Goal: Check status: Check status

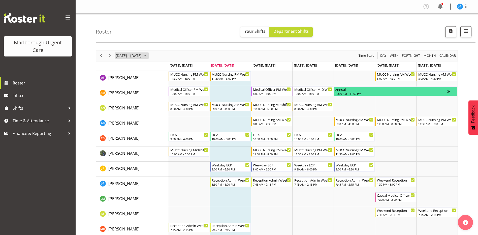
click at [142, 56] on span "[DATE] - [DATE]" at bounding box center [128, 55] width 27 height 6
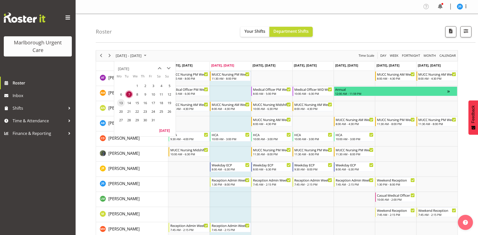
click at [120, 103] on span "13" at bounding box center [121, 103] width 8 height 8
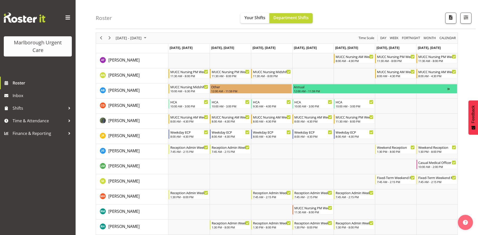
scroll to position [11, 0]
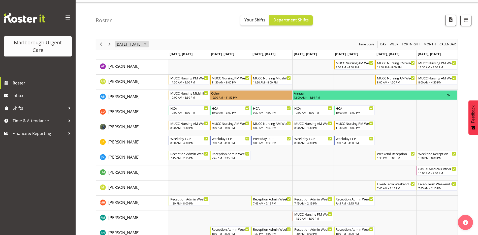
click at [148, 45] on span "October 2025" at bounding box center [145, 44] width 6 height 6
click at [218, 23] on div "Roster Your Shifts Department Shifts All Locations Clear Blenheim Select All De…" at bounding box center [285, 16] width 379 height 29
click at [148, 45] on span "October 2025" at bounding box center [145, 44] width 6 height 6
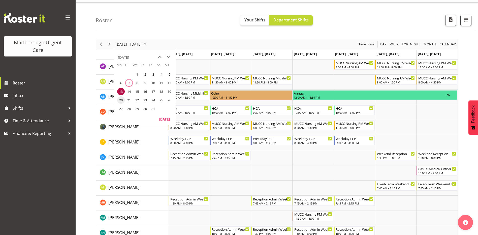
click at [122, 99] on span "20" at bounding box center [121, 100] width 8 height 8
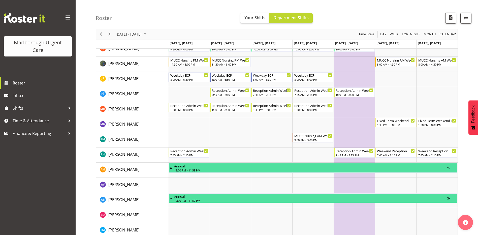
scroll to position [62, 0]
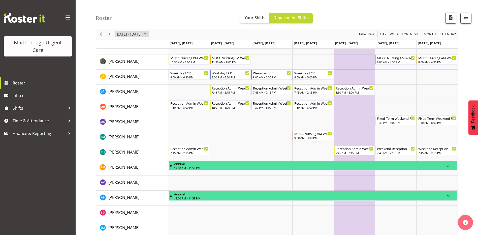
click at [148, 35] on span "October 2025" at bounding box center [145, 34] width 6 height 6
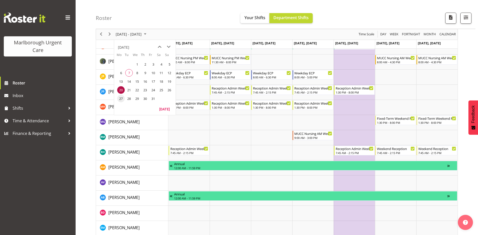
click at [120, 98] on span "27" at bounding box center [121, 99] width 8 height 8
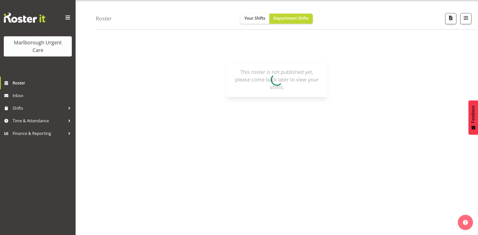
scroll to position [13, 0]
click at [450, 19] on span "button" at bounding box center [450, 18] width 7 height 7
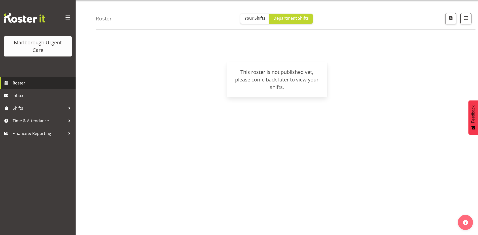
click at [22, 82] on span "Roster" at bounding box center [43, 83] width 60 height 8
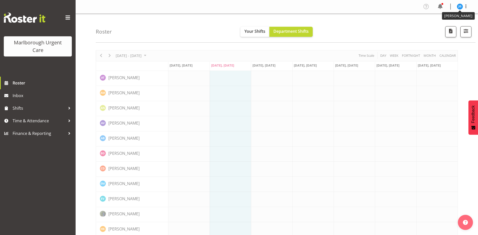
click at [459, 7] on img at bounding box center [459, 7] width 6 height 6
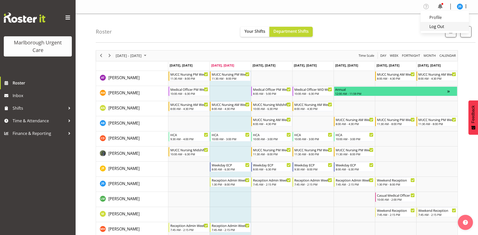
click at [436, 25] on link "Log Out" at bounding box center [444, 26] width 48 height 9
click at [142, 55] on span "[DATE] - [DATE]" at bounding box center [128, 55] width 27 height 6
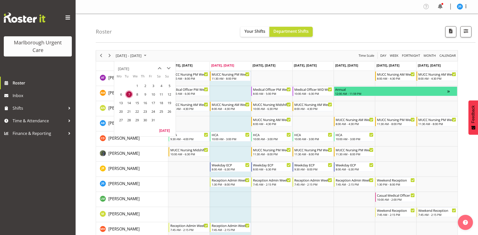
click at [121, 111] on span "20" at bounding box center [121, 111] width 8 height 8
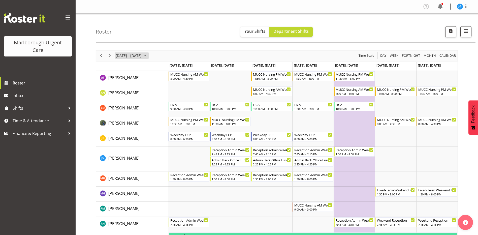
click at [148, 53] on span "October 2025" at bounding box center [145, 55] width 6 height 6
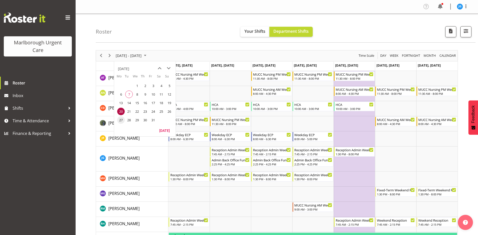
click at [120, 119] on span "27" at bounding box center [121, 120] width 8 height 8
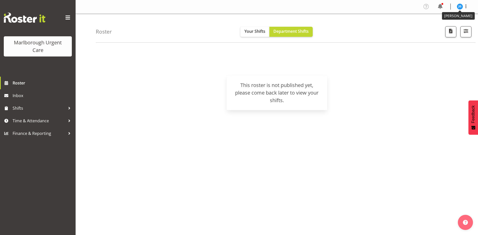
click at [459, 6] on img at bounding box center [459, 7] width 6 height 6
click at [435, 28] on link "Log Out" at bounding box center [444, 26] width 48 height 9
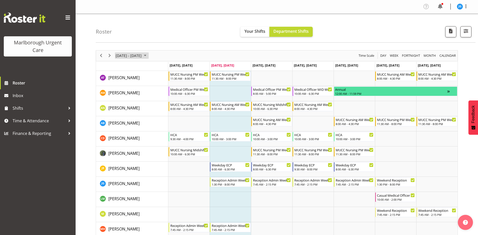
click at [142, 57] on span "[DATE] - [DATE]" at bounding box center [128, 55] width 27 height 6
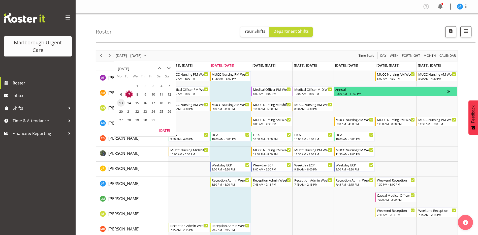
click at [121, 103] on span "13" at bounding box center [121, 103] width 8 height 8
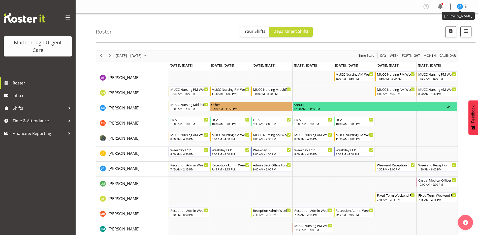
click at [459, 6] on img at bounding box center [459, 7] width 6 height 6
click at [436, 26] on link "Log Out" at bounding box center [444, 26] width 48 height 9
